Goal: Check status: Check status

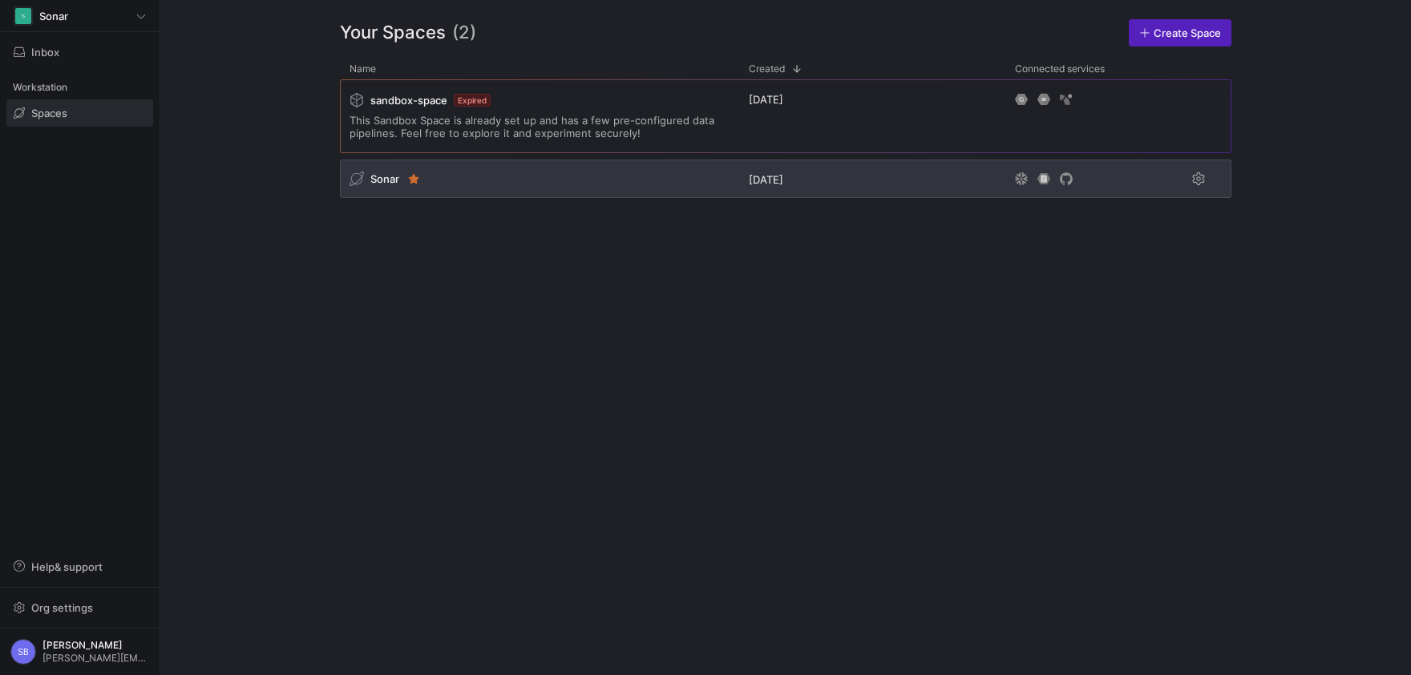
click at [386, 184] on span "Sonar" at bounding box center [384, 178] width 29 height 13
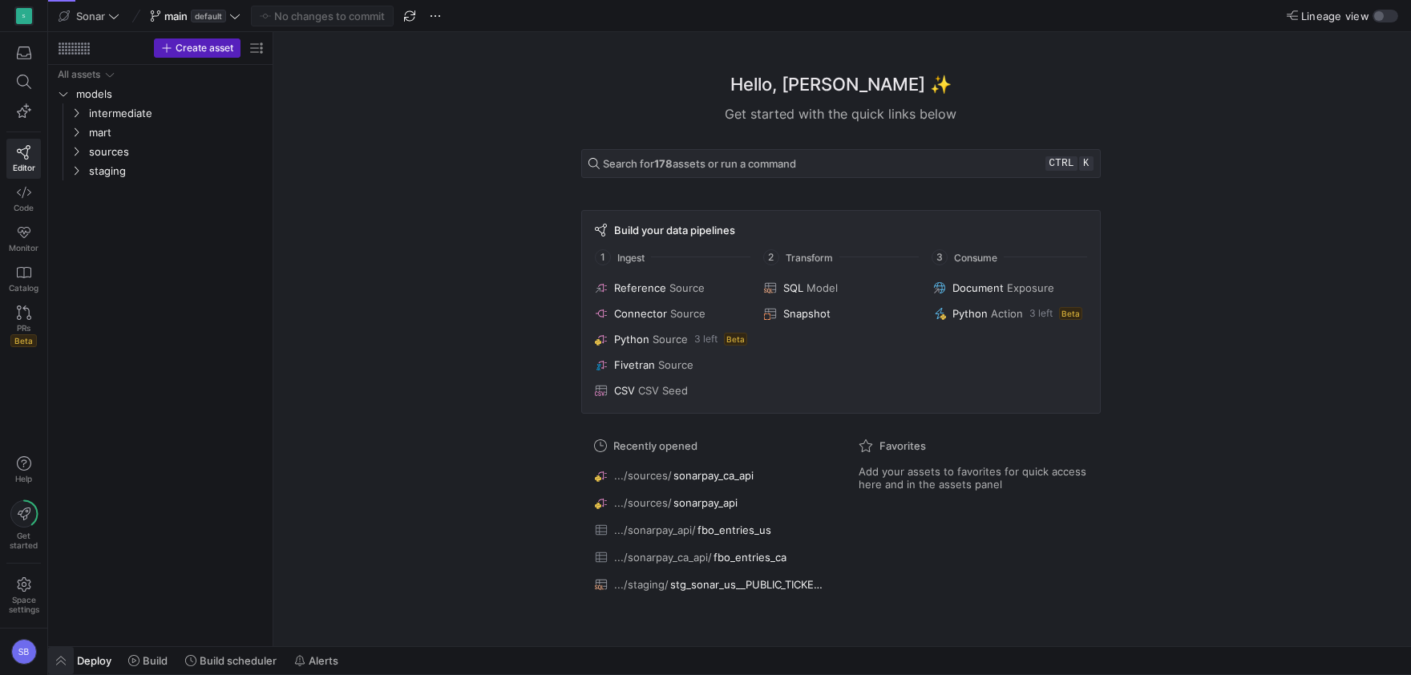
click at [58, 660] on span "button" at bounding box center [61, 660] width 26 height 27
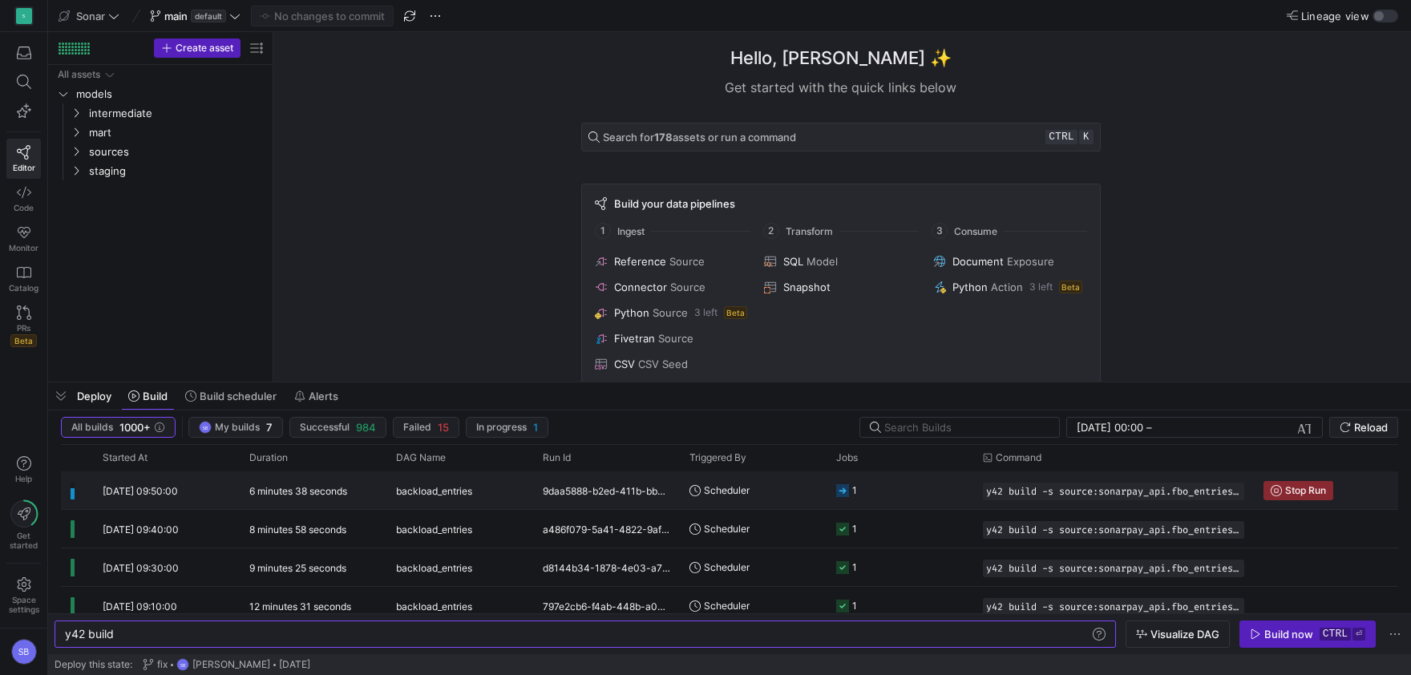
click at [281, 497] on y42-duration "6 minutes 38 seconds" at bounding box center [298, 491] width 98 height 12
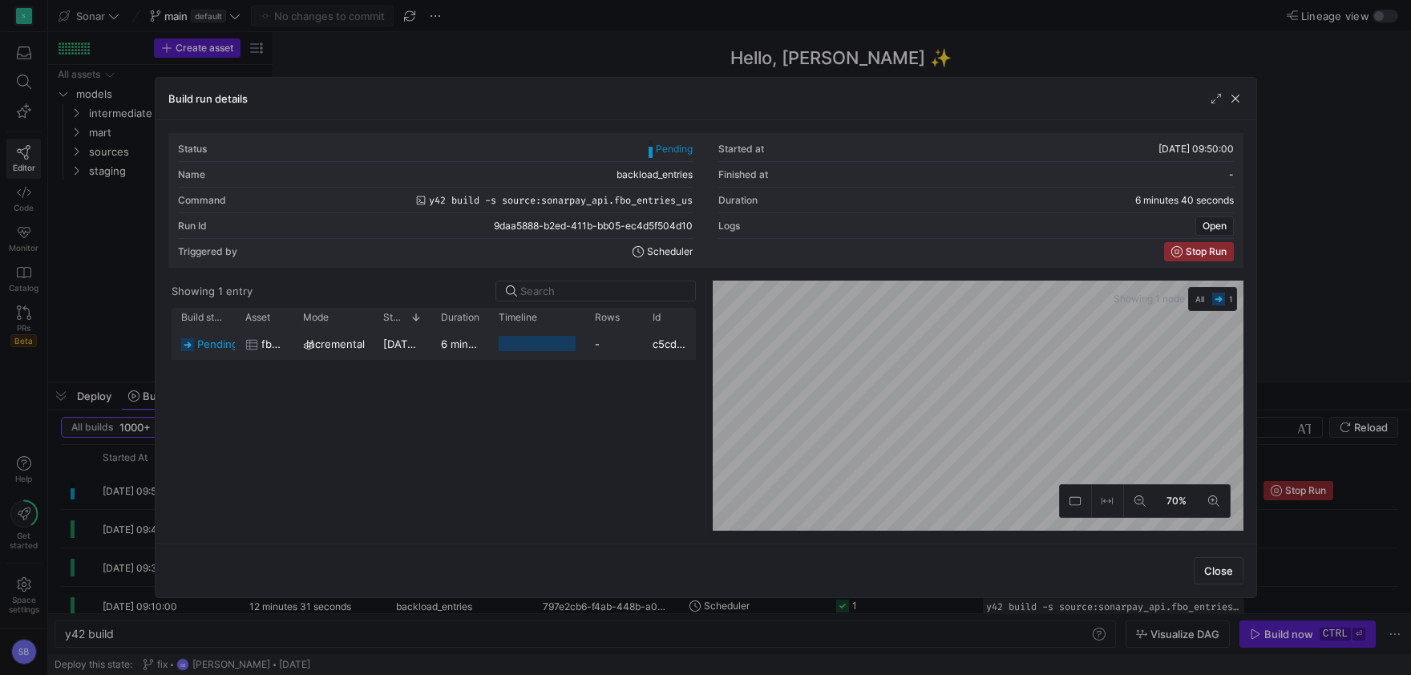
click at [461, 342] on y42-duration "6 minutes 38 seconds" at bounding box center [496, 343] width 111 height 13
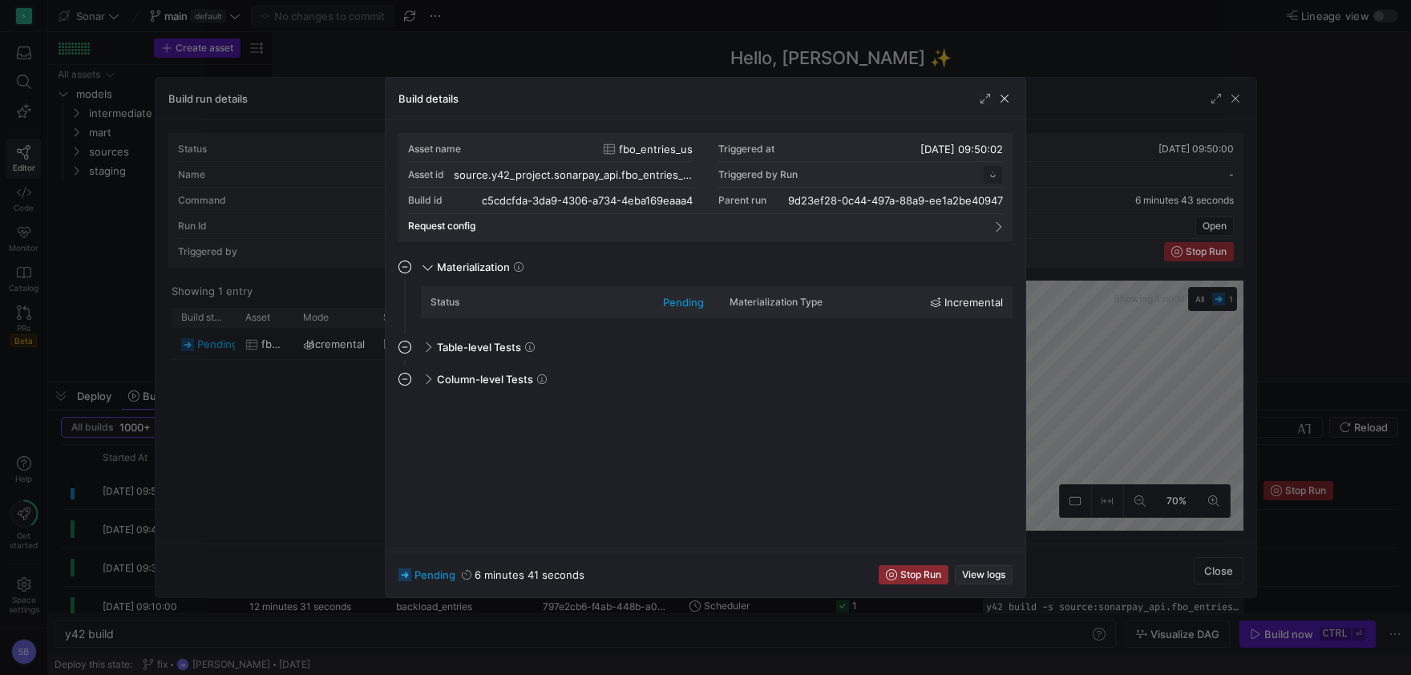
click at [1004, 576] on span "View logs" at bounding box center [983, 574] width 43 height 11
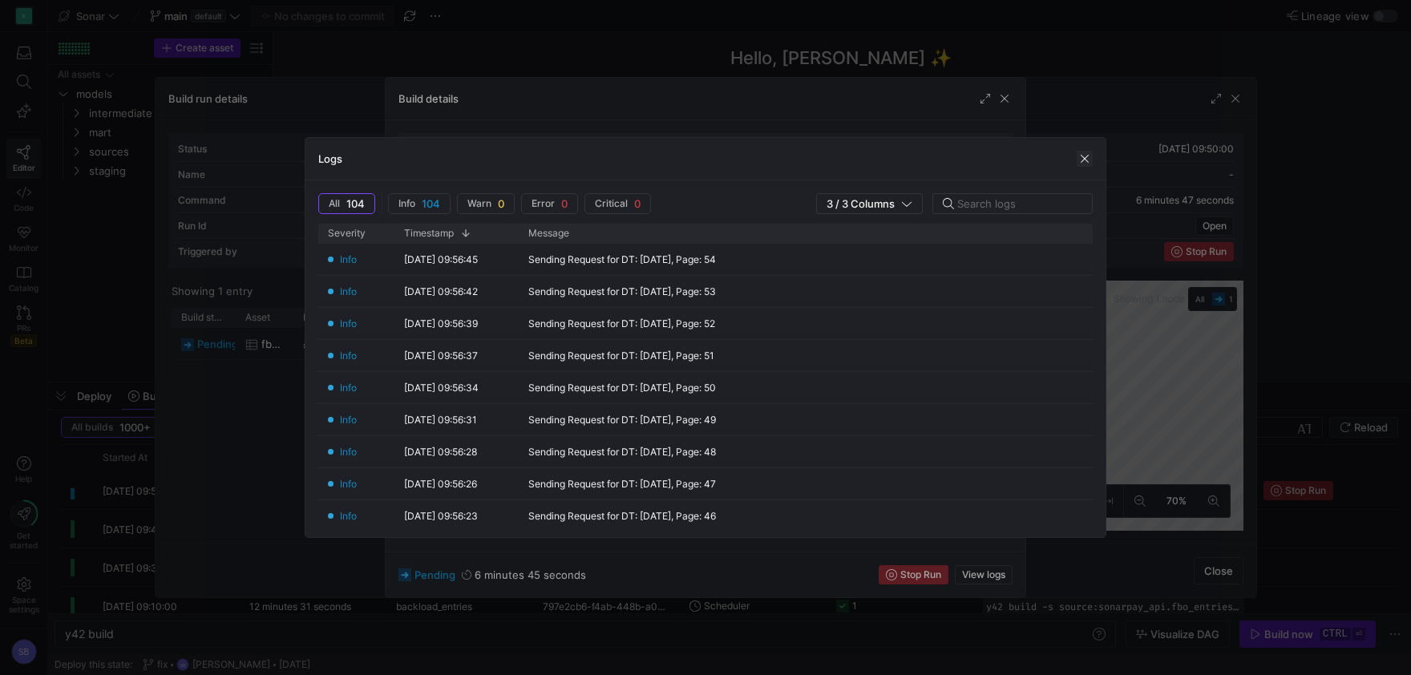
click at [1083, 164] on span "button" at bounding box center [1085, 159] width 16 height 16
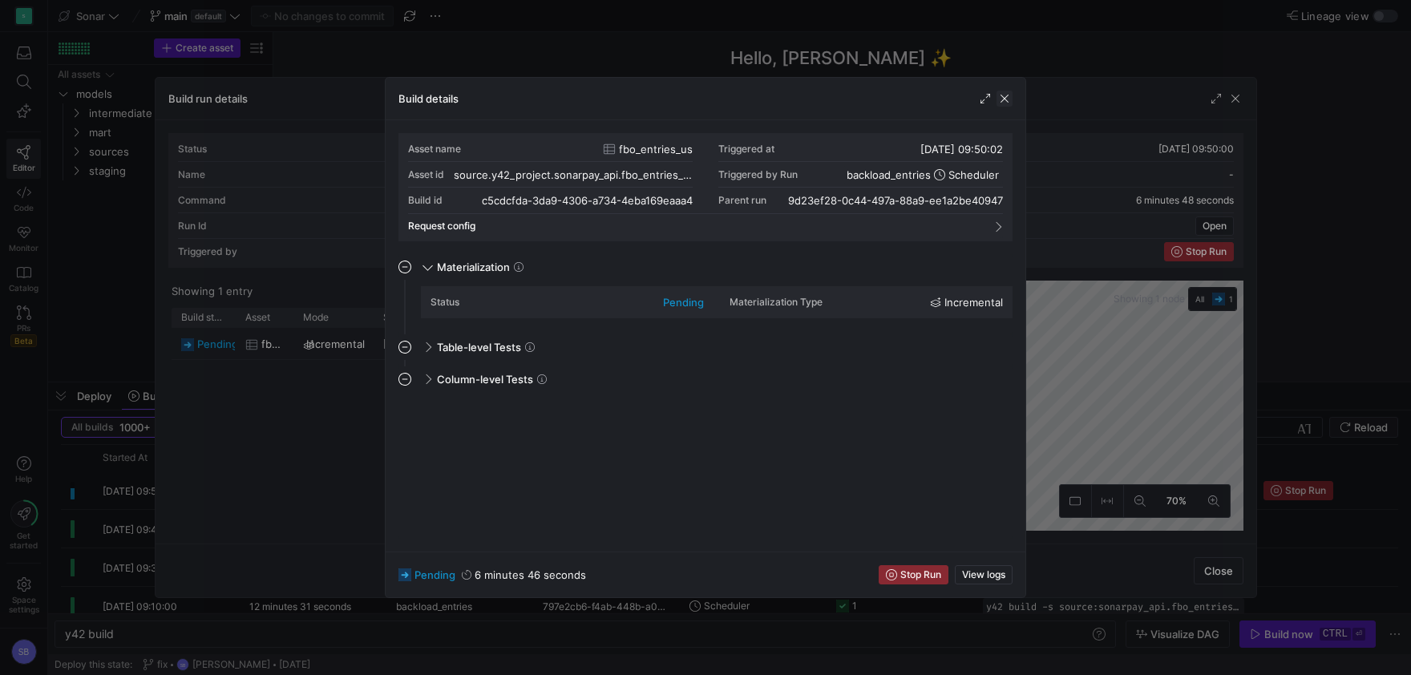
click at [1001, 102] on span "button" at bounding box center [1004, 99] width 16 height 16
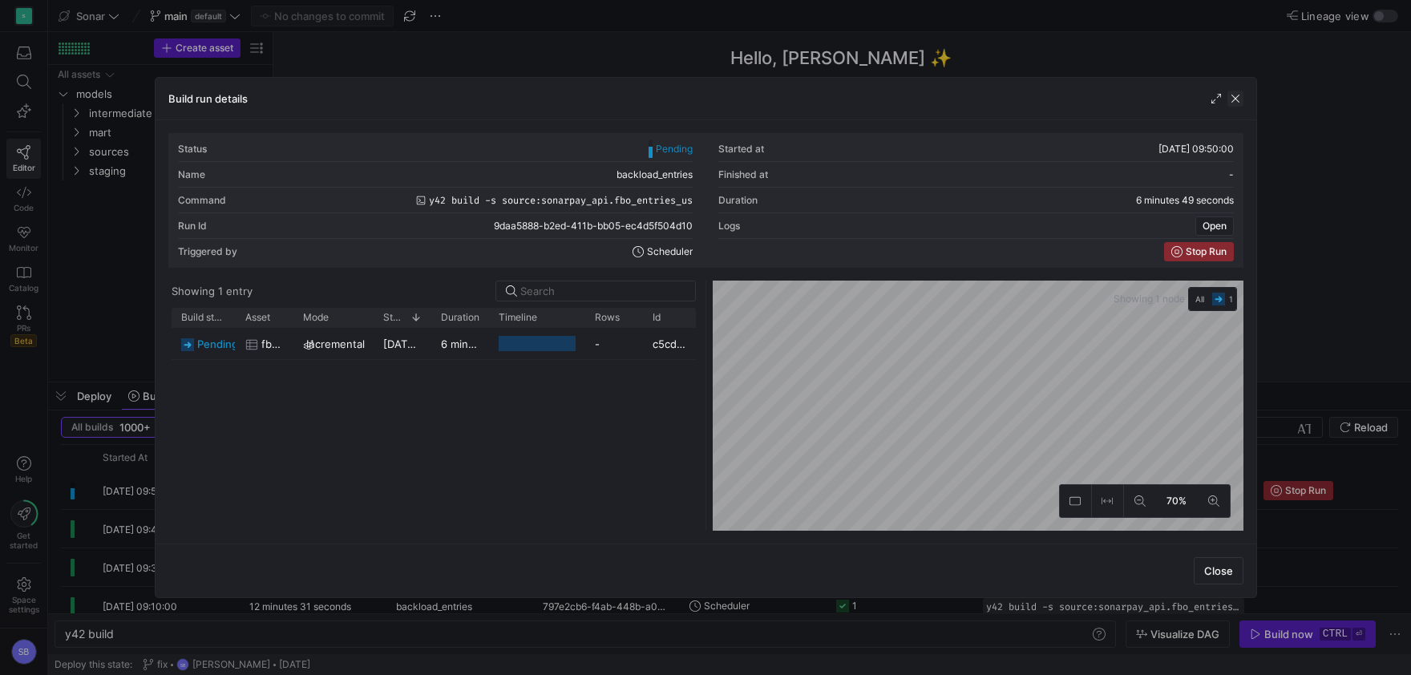
click at [1238, 97] on span "button" at bounding box center [1235, 99] width 16 height 16
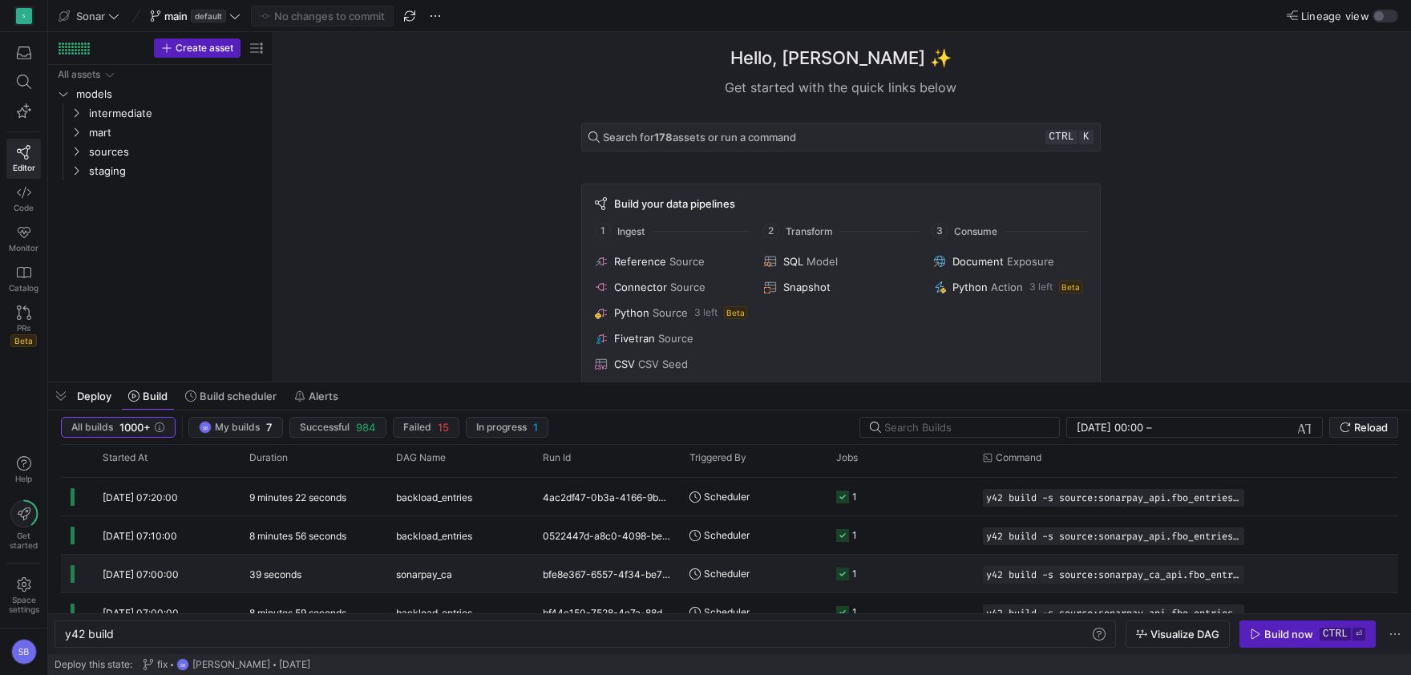
scroll to position [564, 0]
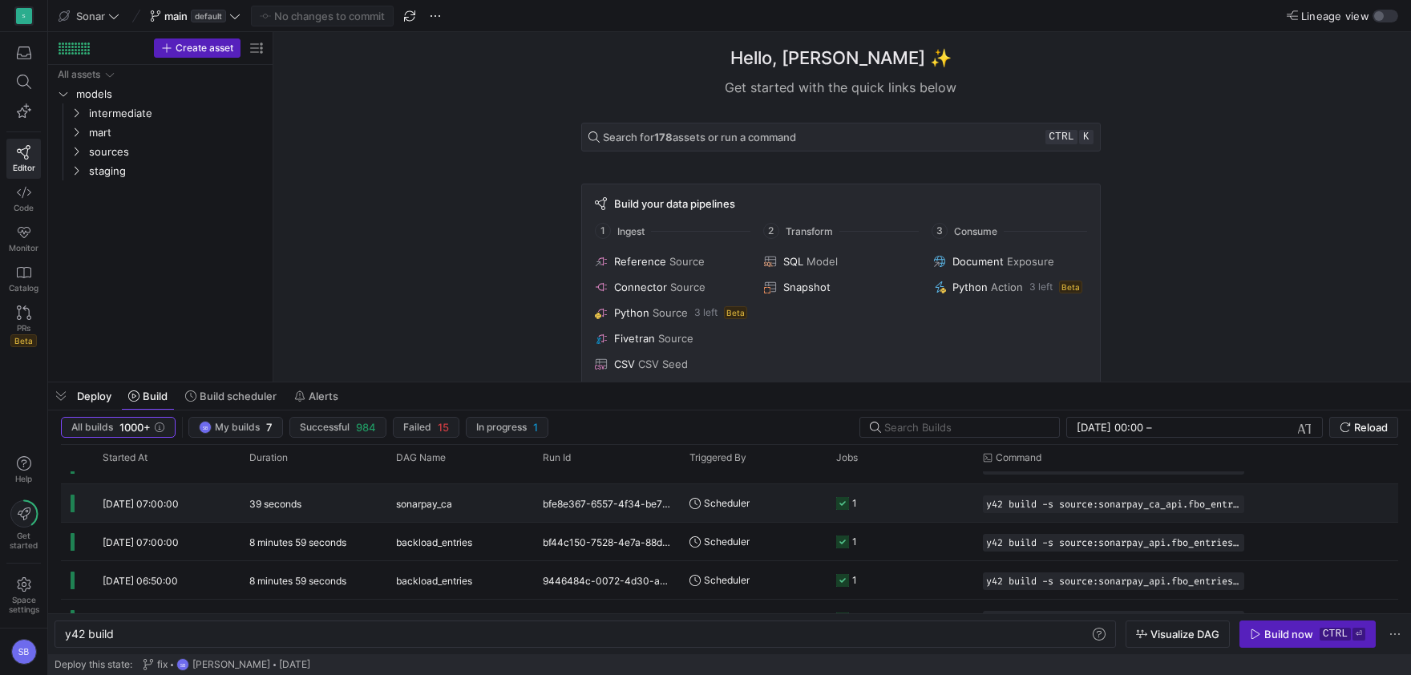
click at [365, 507] on div "39 seconds" at bounding box center [313, 503] width 147 height 38
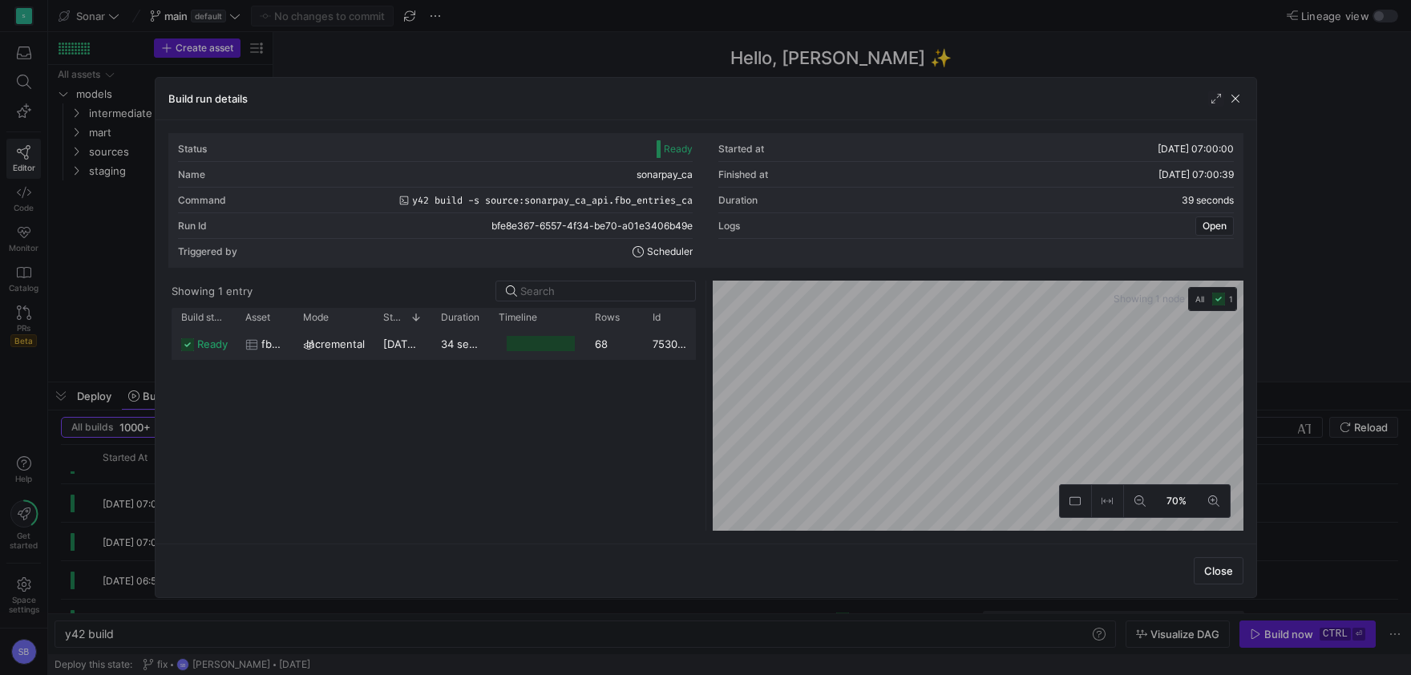
click at [475, 345] on y42-duration "34 seconds" at bounding box center [470, 343] width 59 height 13
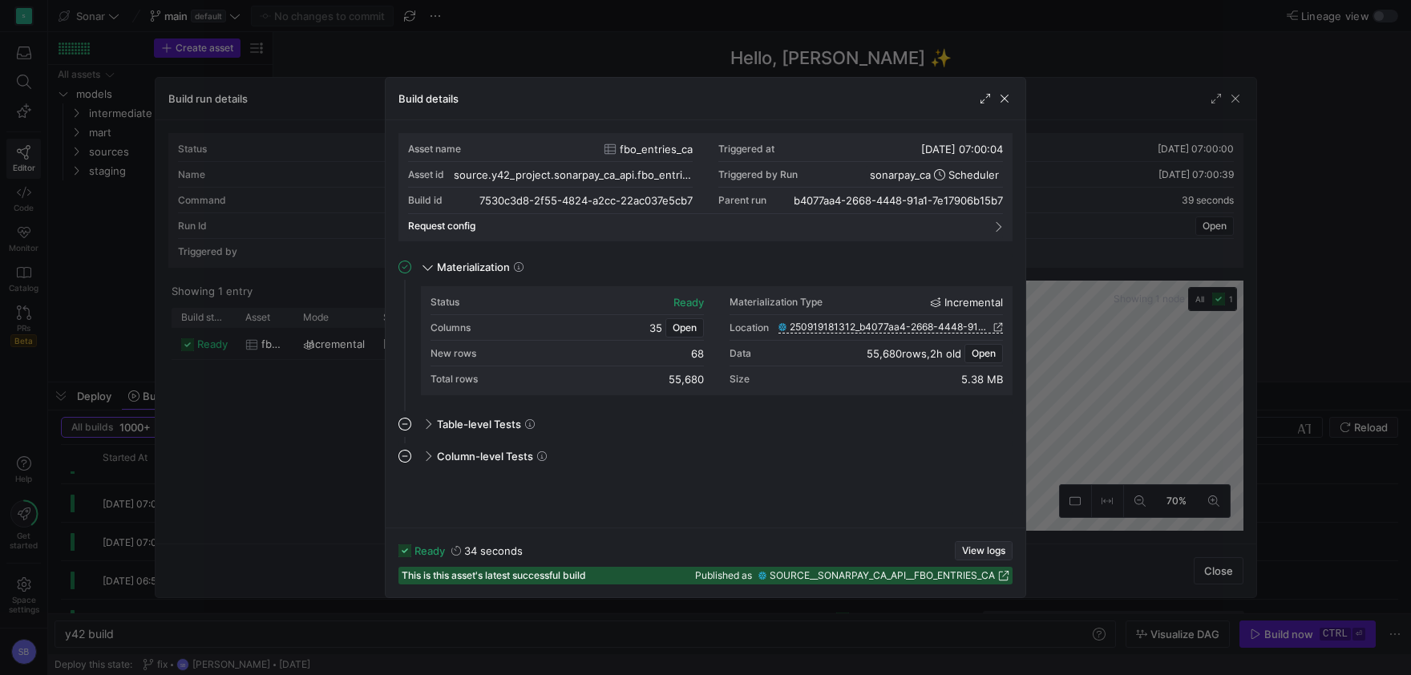
click at [978, 548] on span "View logs" at bounding box center [983, 550] width 43 height 11
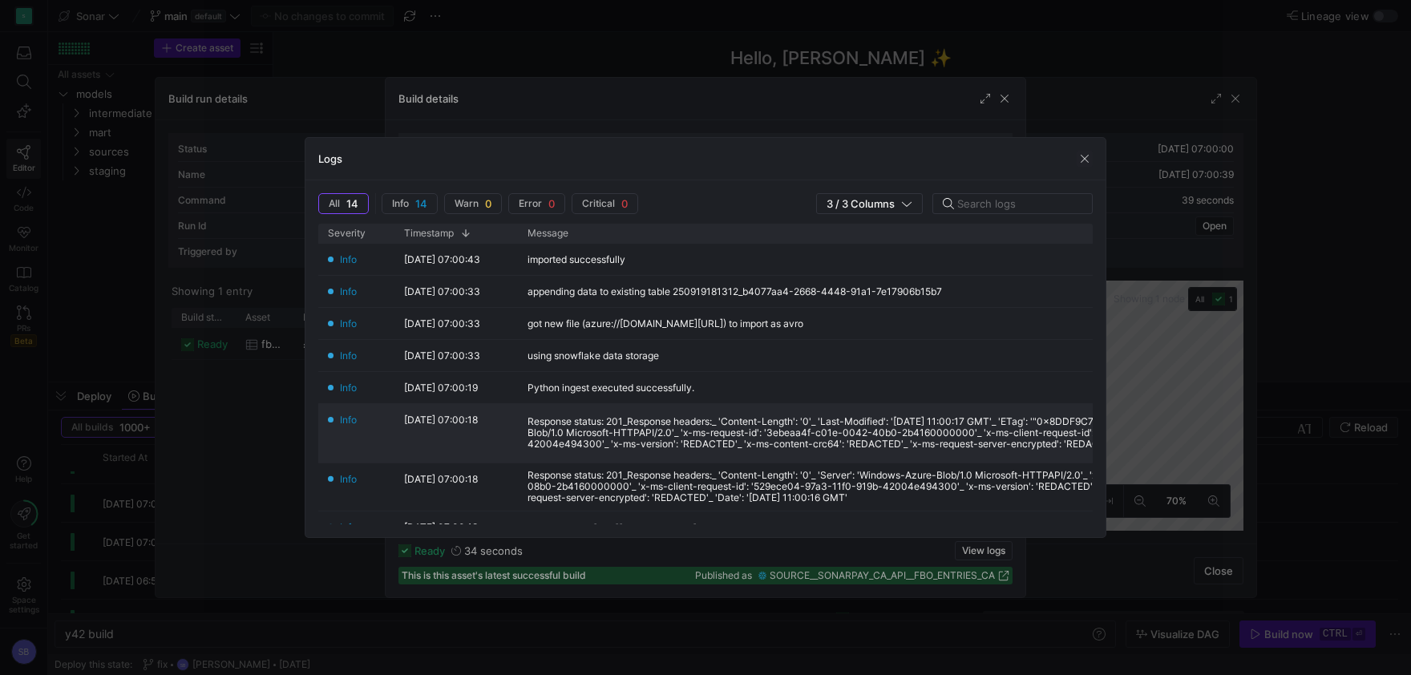
scroll to position [0, 0]
click at [1083, 154] on span "button" at bounding box center [1085, 159] width 16 height 16
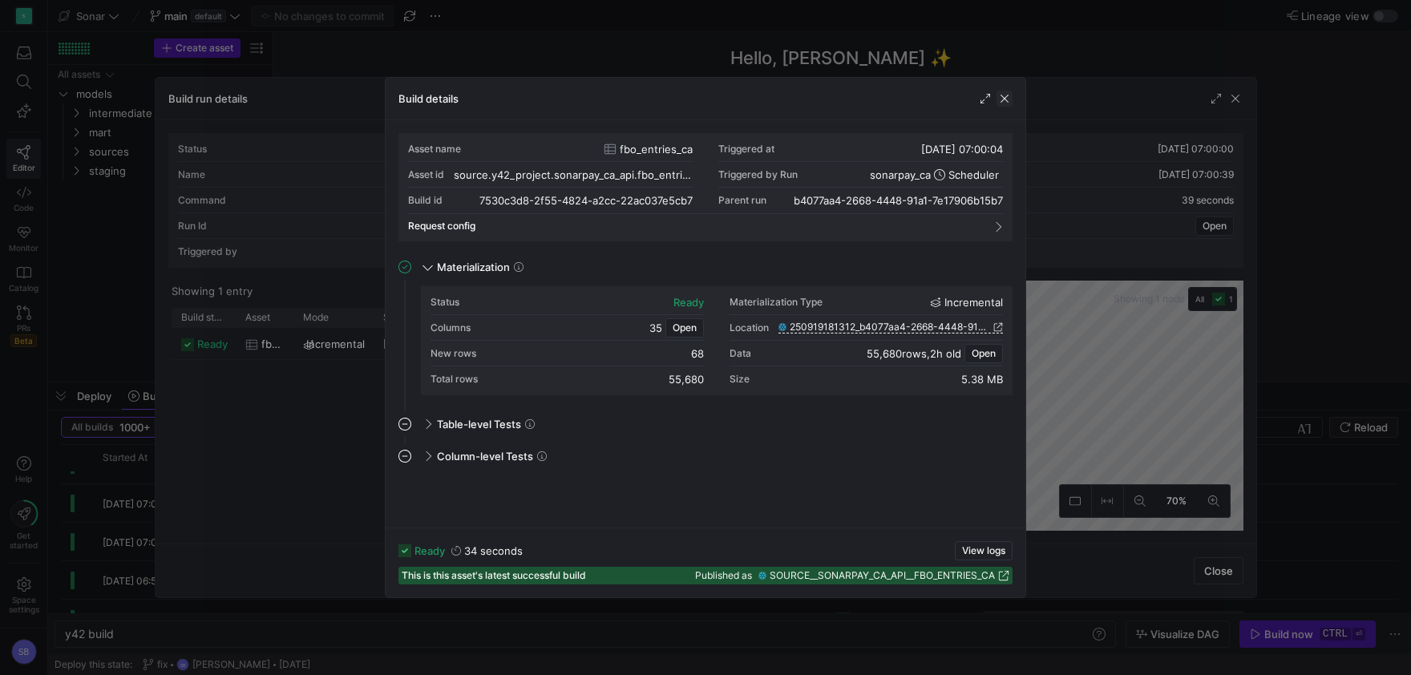
click at [1004, 94] on span "button" at bounding box center [1004, 99] width 16 height 16
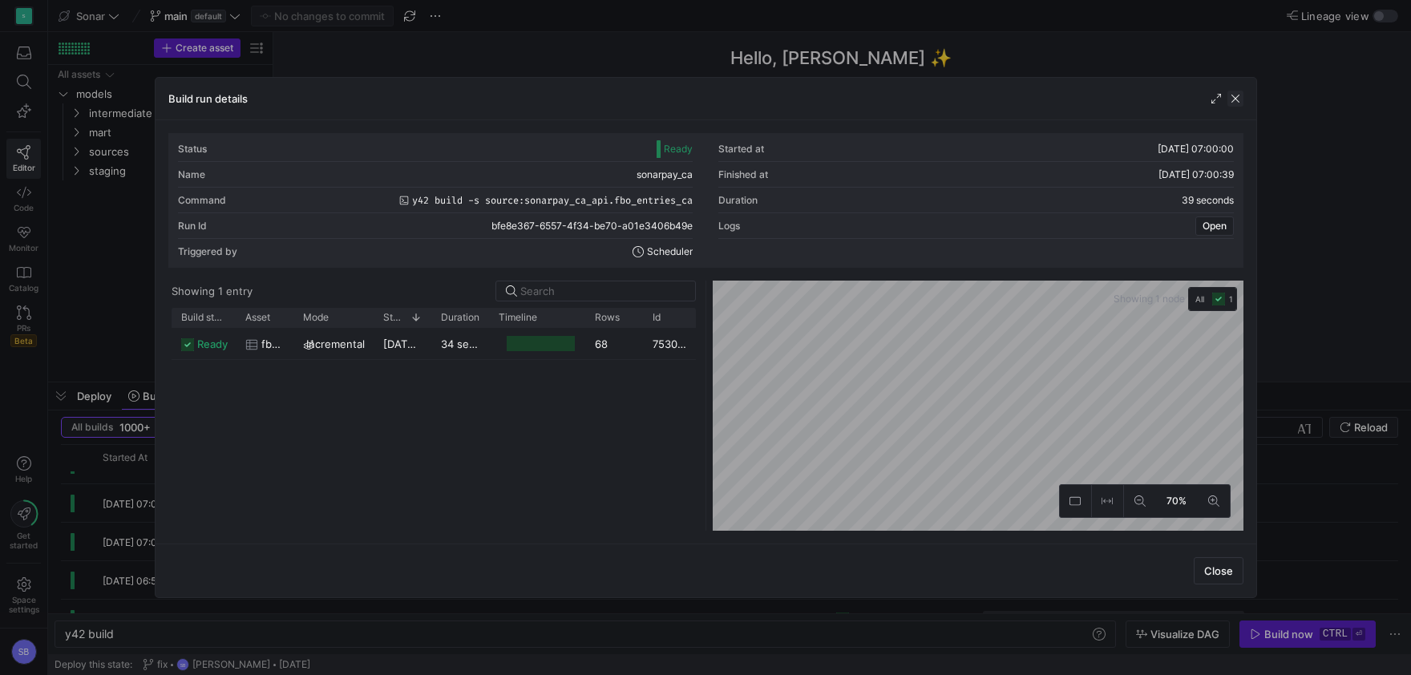
click at [1232, 96] on span "button" at bounding box center [1235, 99] width 16 height 16
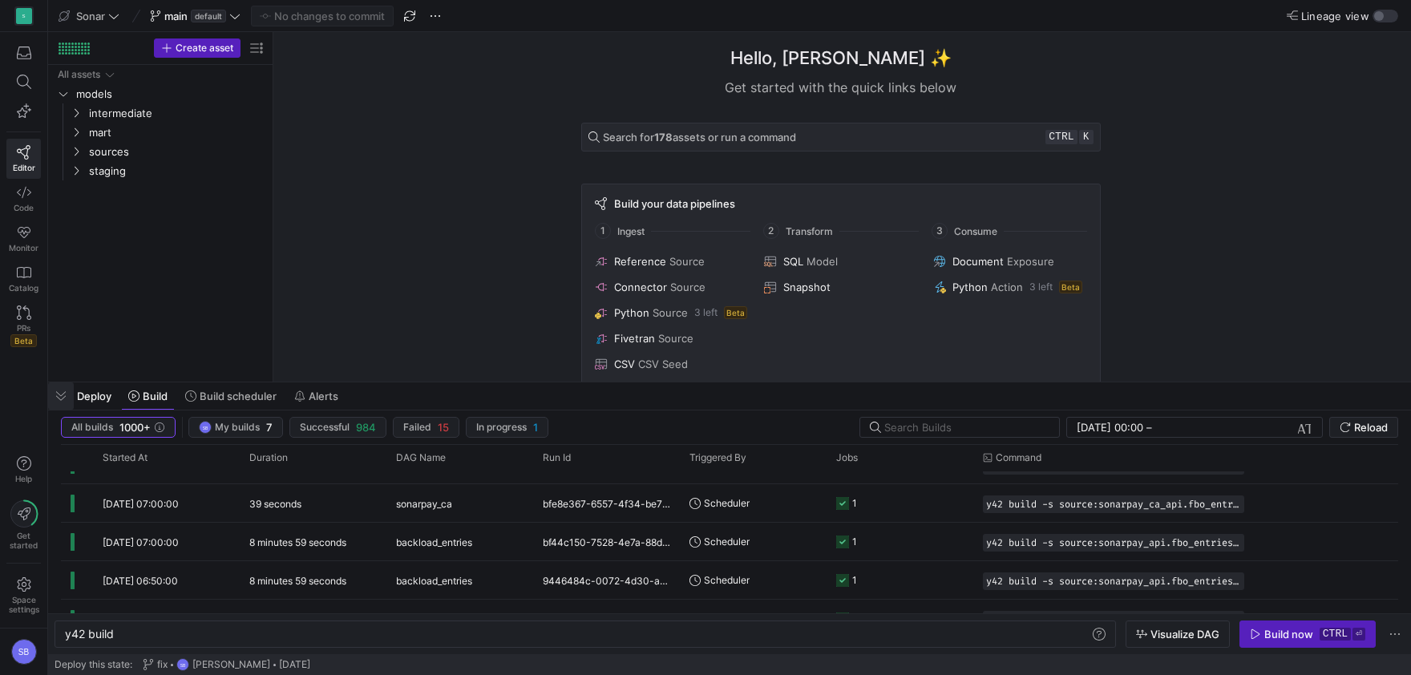
click at [69, 390] on span "button" at bounding box center [61, 395] width 26 height 27
